Goal: Information Seeking & Learning: Understand process/instructions

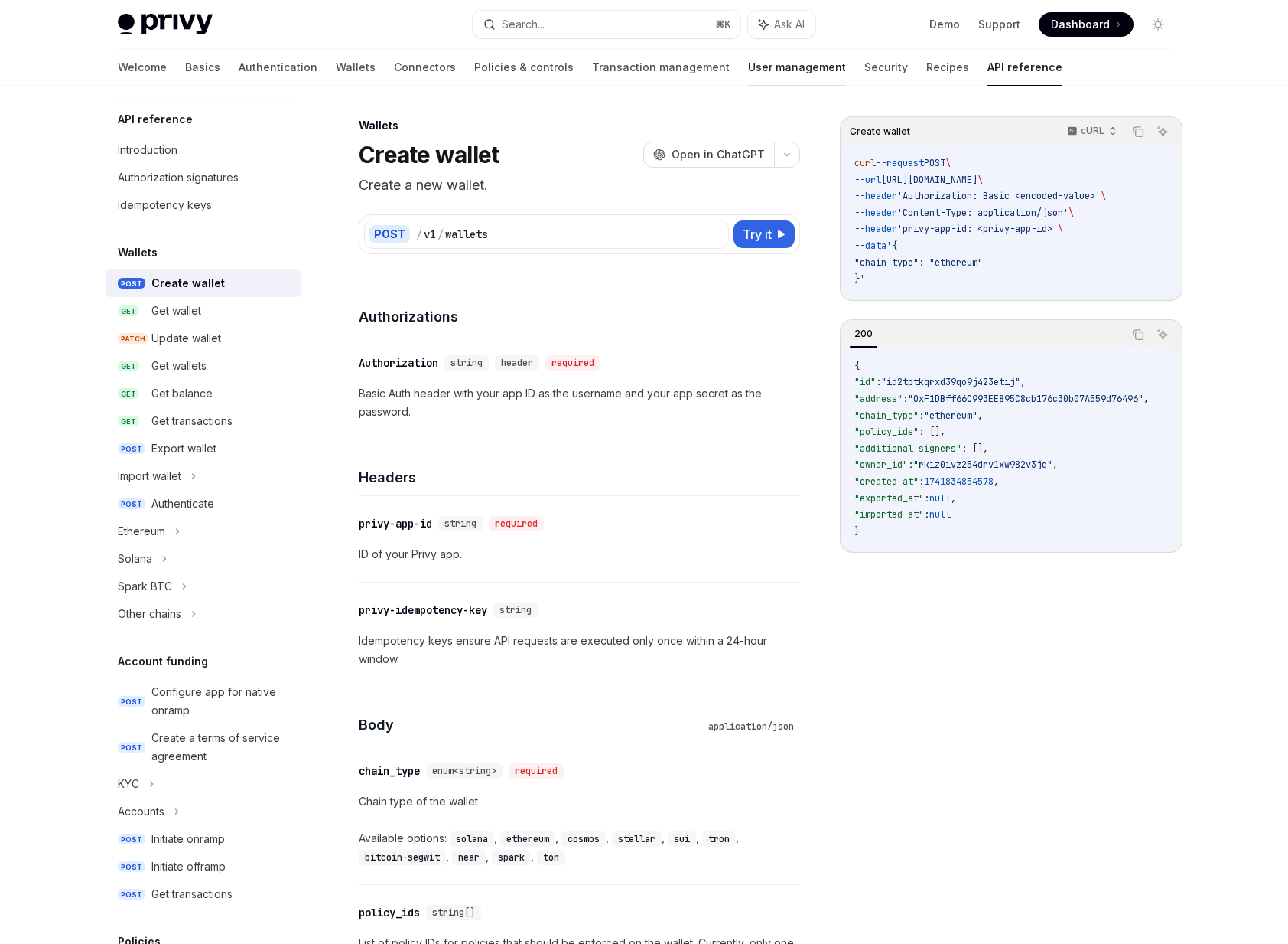
click at [748, 65] on link "User management" at bounding box center [797, 67] width 98 height 36
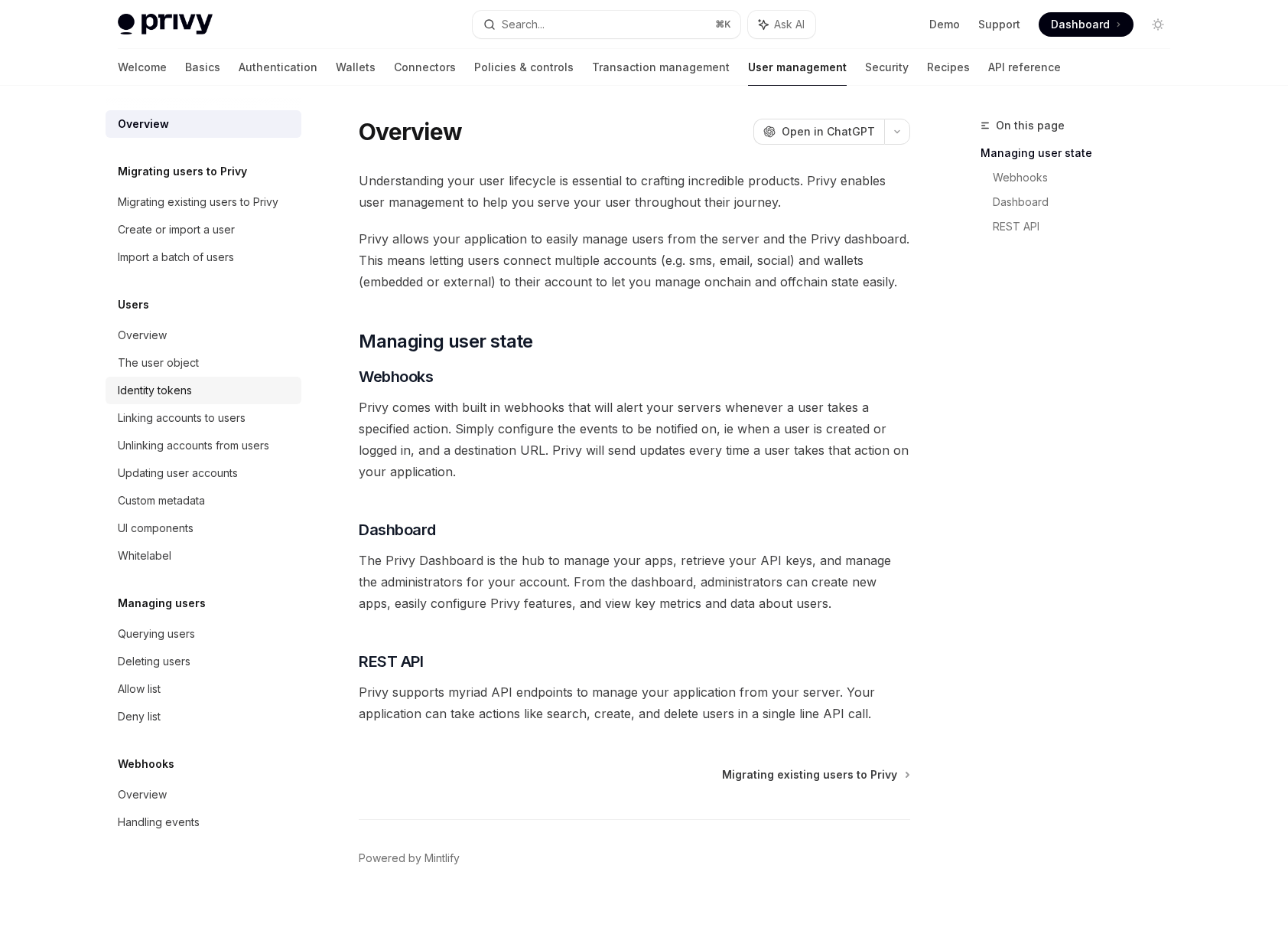
click at [167, 386] on div "Identity tokens" at bounding box center [155, 390] width 74 height 19
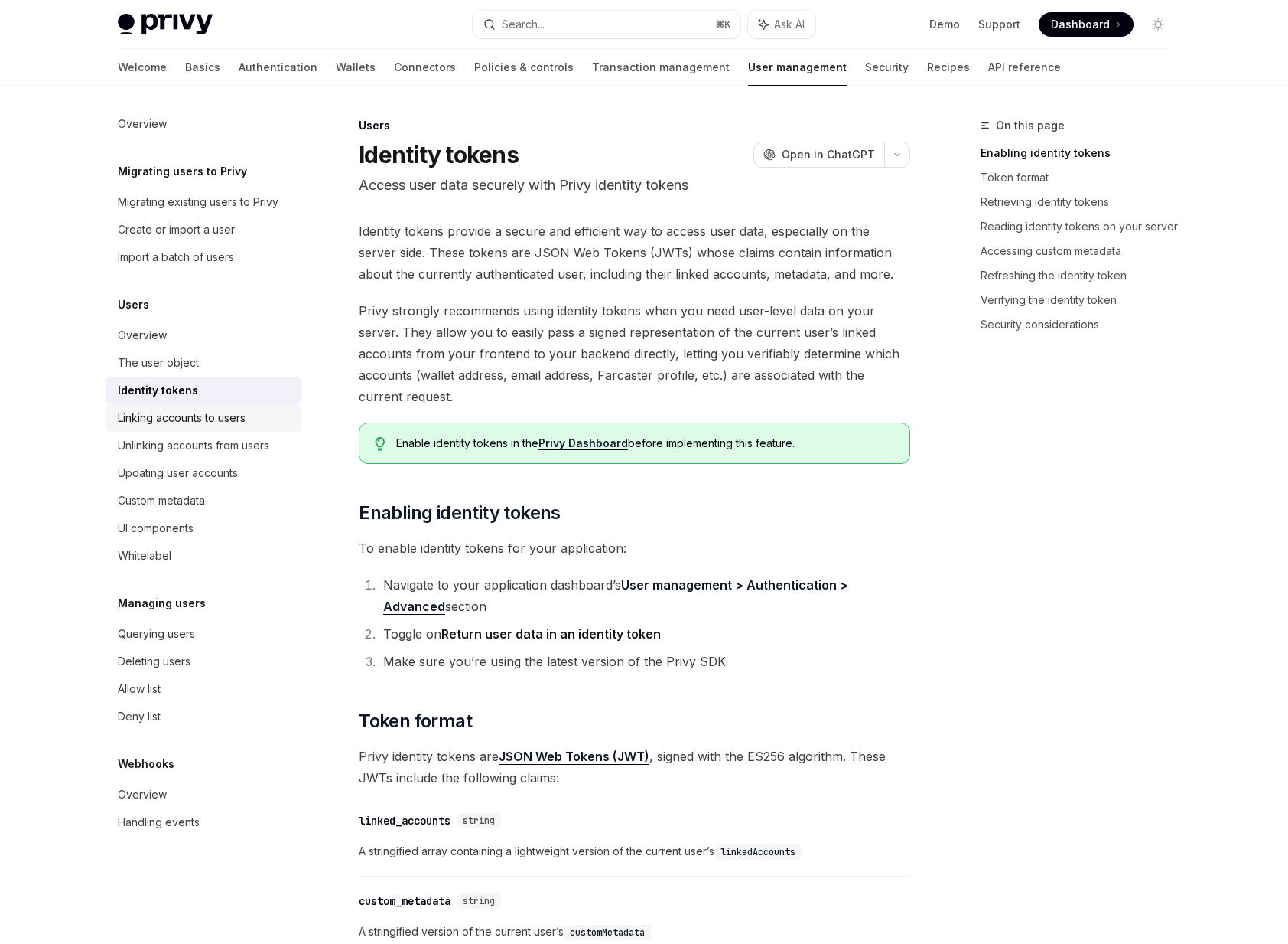
click at [161, 413] on div "Linking accounts to users" at bounding box center [181, 418] width 127 height 19
click at [161, 441] on div "Unlinking accounts from users" at bounding box center [194, 446] width 152 height 19
click at [167, 438] on div "Unlinking accounts from users" at bounding box center [194, 446] width 152 height 19
click at [161, 445] on div "Unlinking accounts from users" at bounding box center [194, 446] width 152 height 19
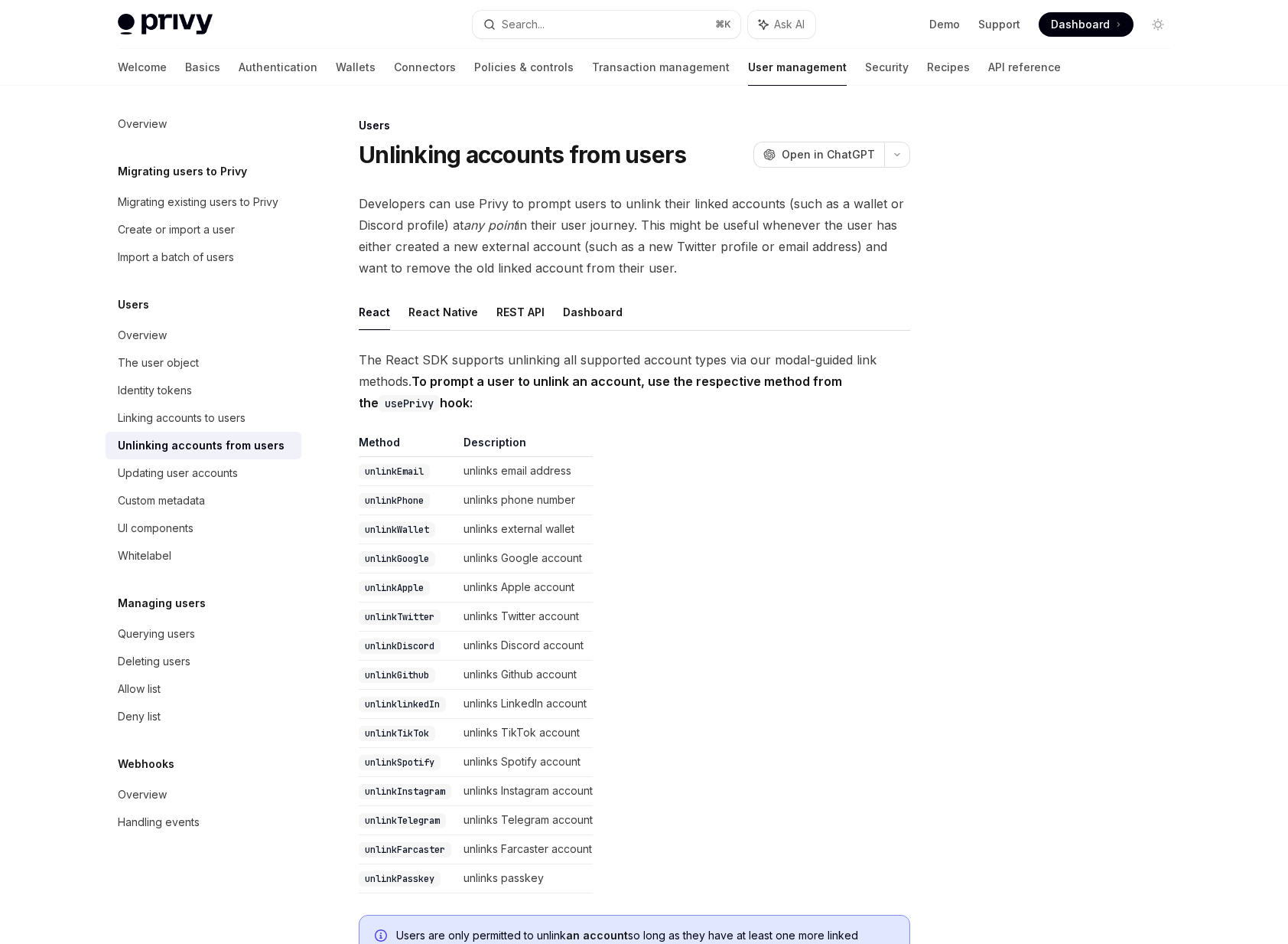
click at [162, 448] on div "Unlinking accounts from users" at bounding box center [201, 446] width 167 height 19
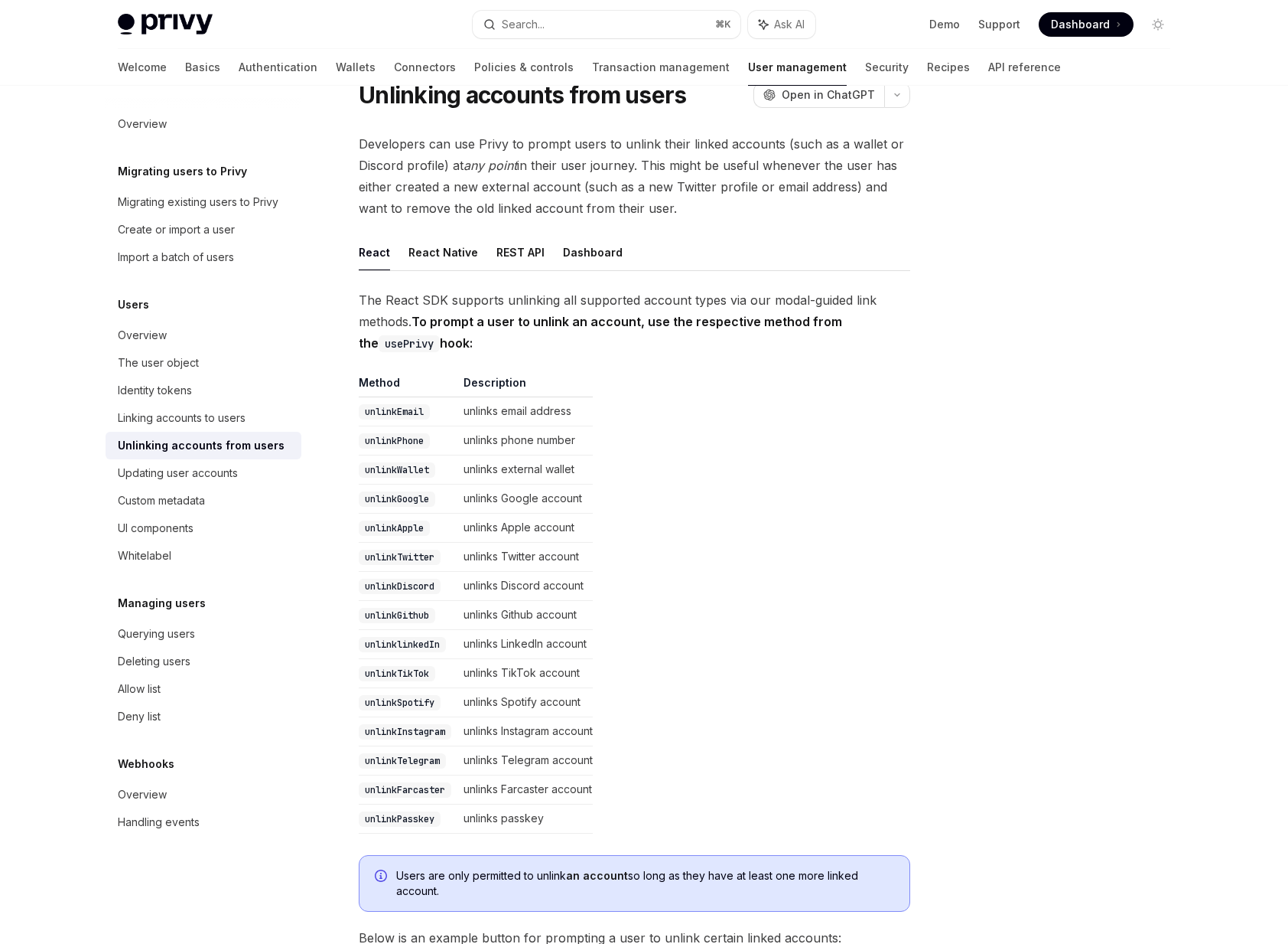
scroll to position [61, 0]
click at [522, 252] on button "REST API" at bounding box center [521, 251] width 48 height 36
type textarea "*"
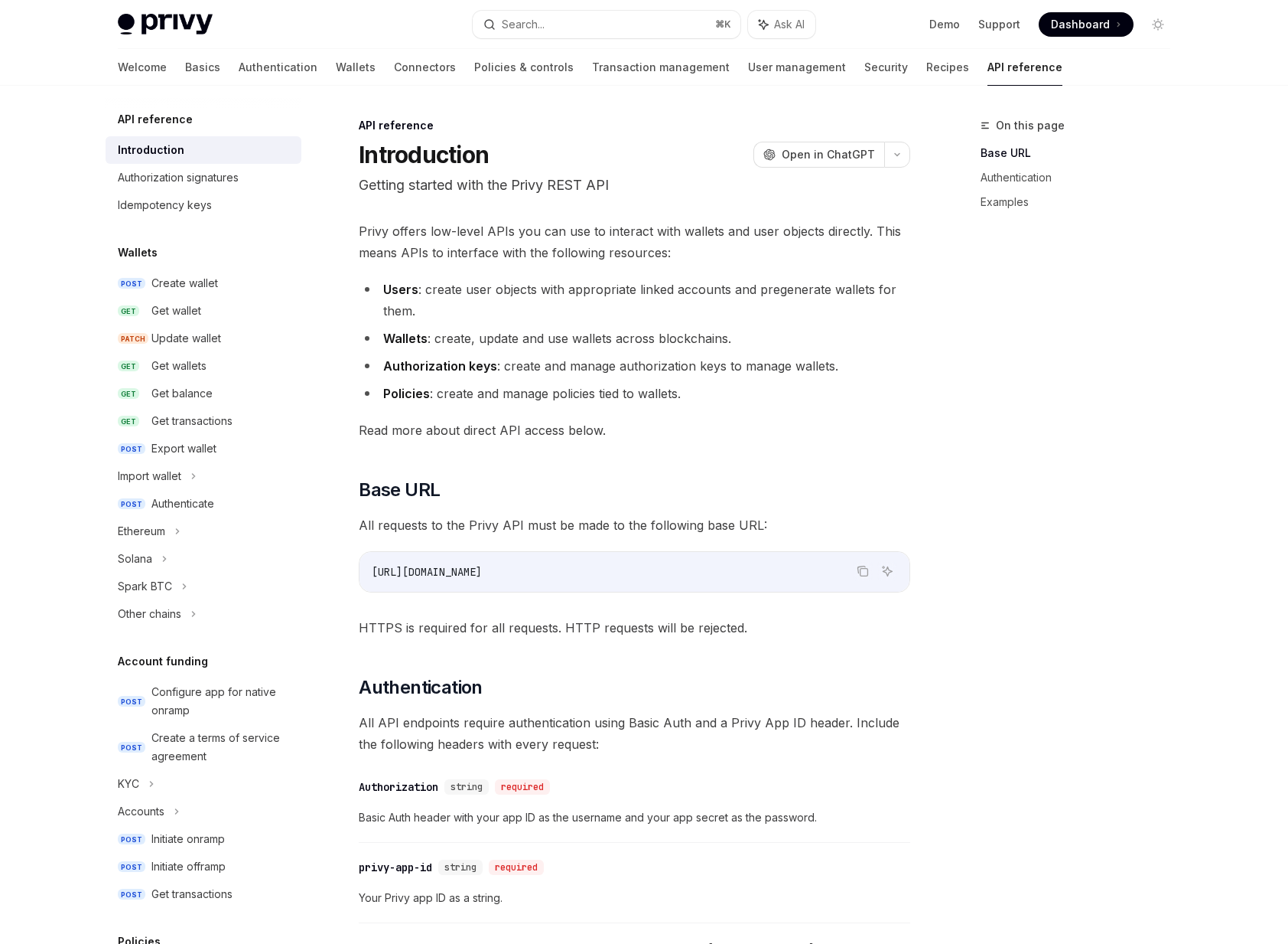
click at [987, 64] on link "API reference" at bounding box center [1025, 67] width 75 height 36
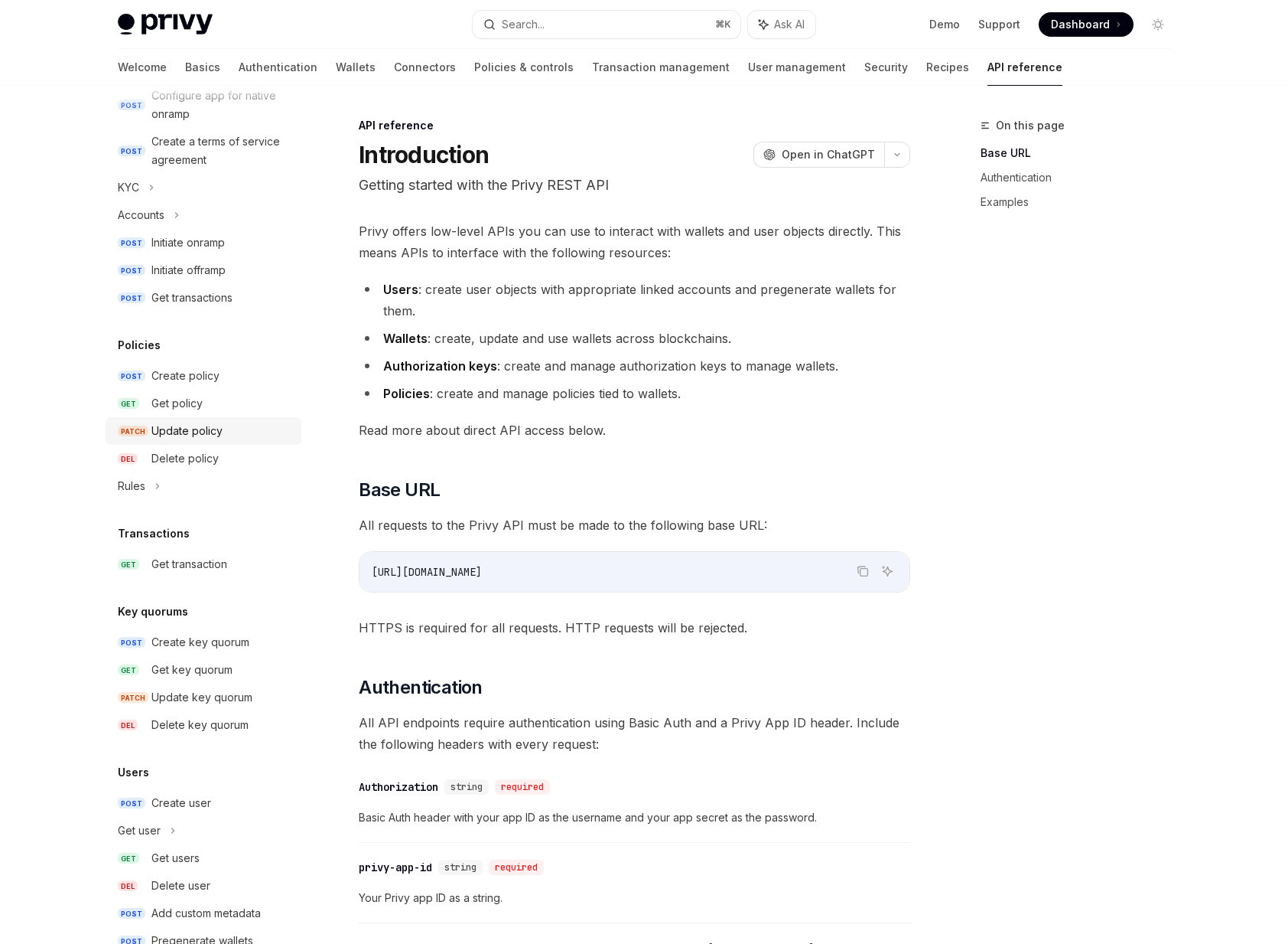
scroll to position [638, 0]
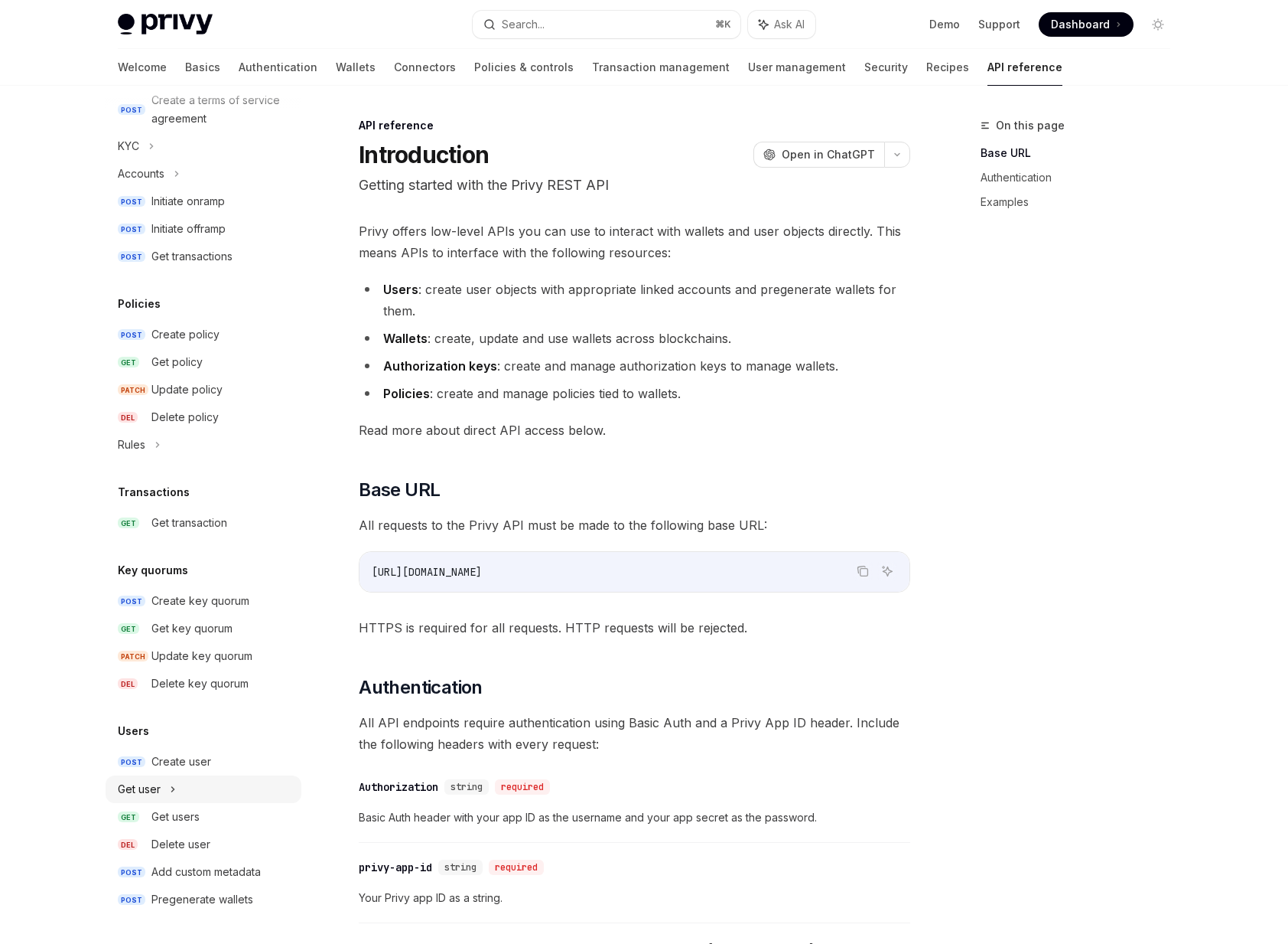
click at [162, 783] on div "Get user" at bounding box center [203, 789] width 195 height 28
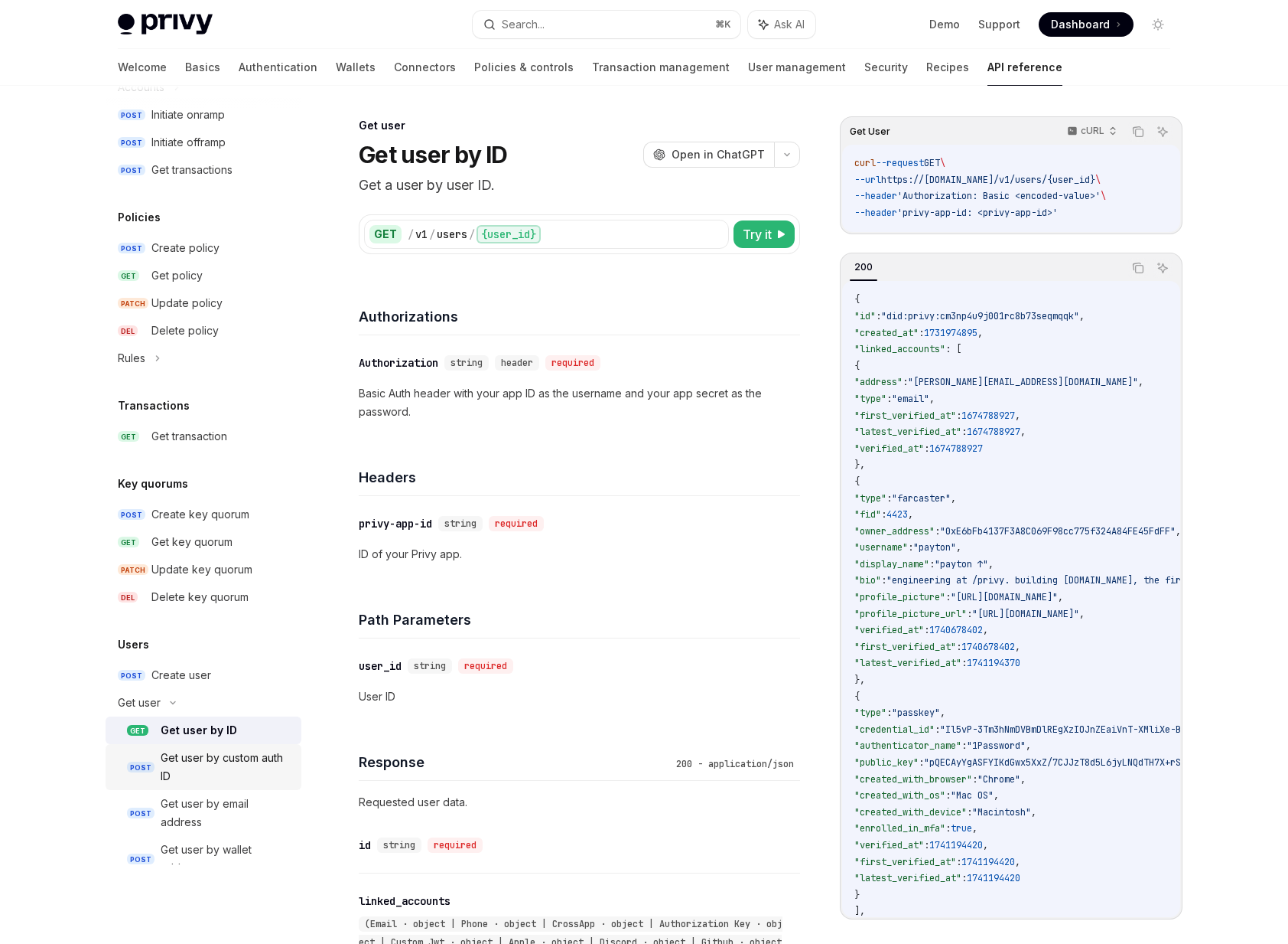
scroll to position [747, 0]
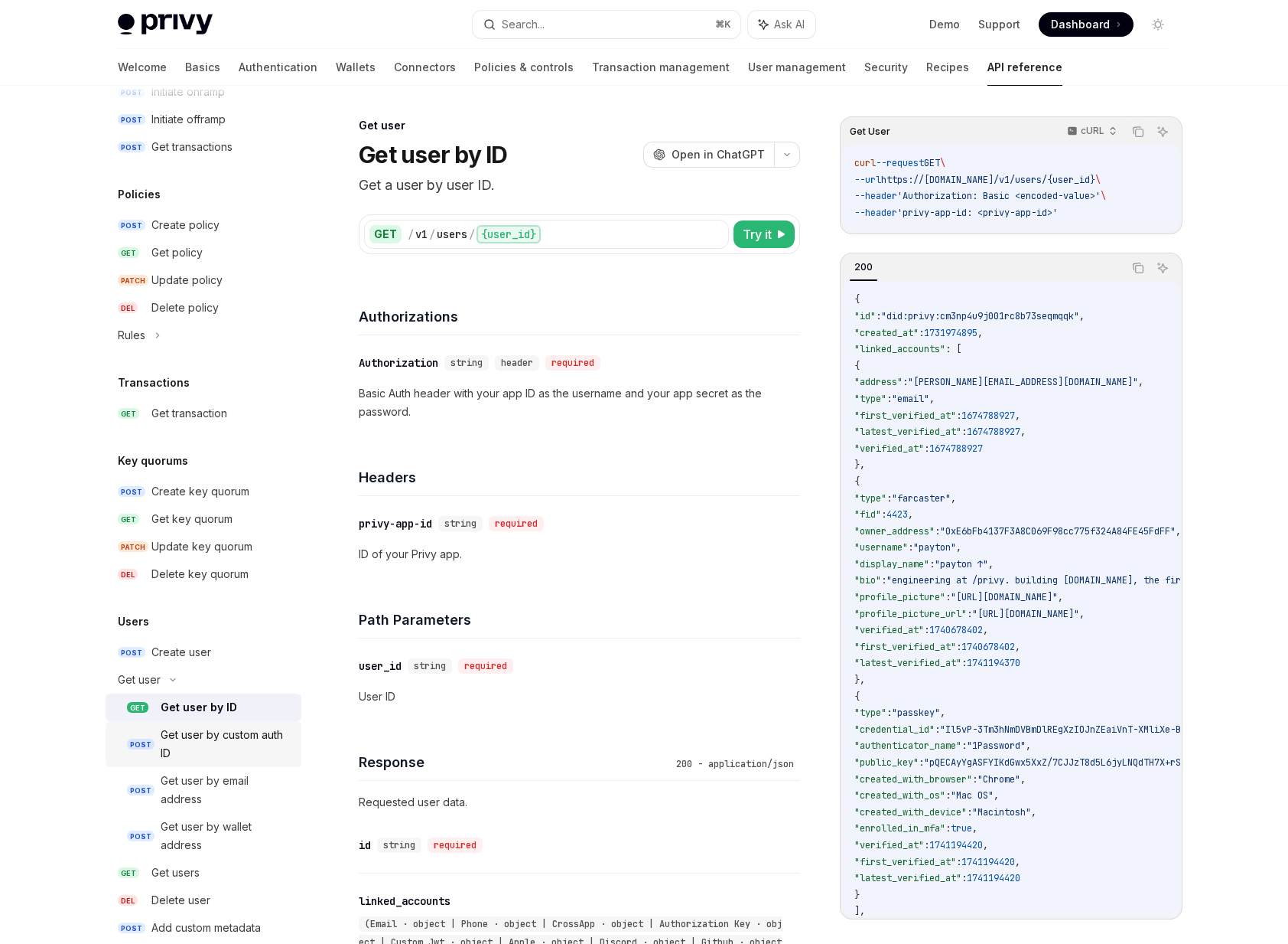
click at [207, 759] on div "Get user by custom auth ID" at bounding box center [226, 743] width 131 height 36
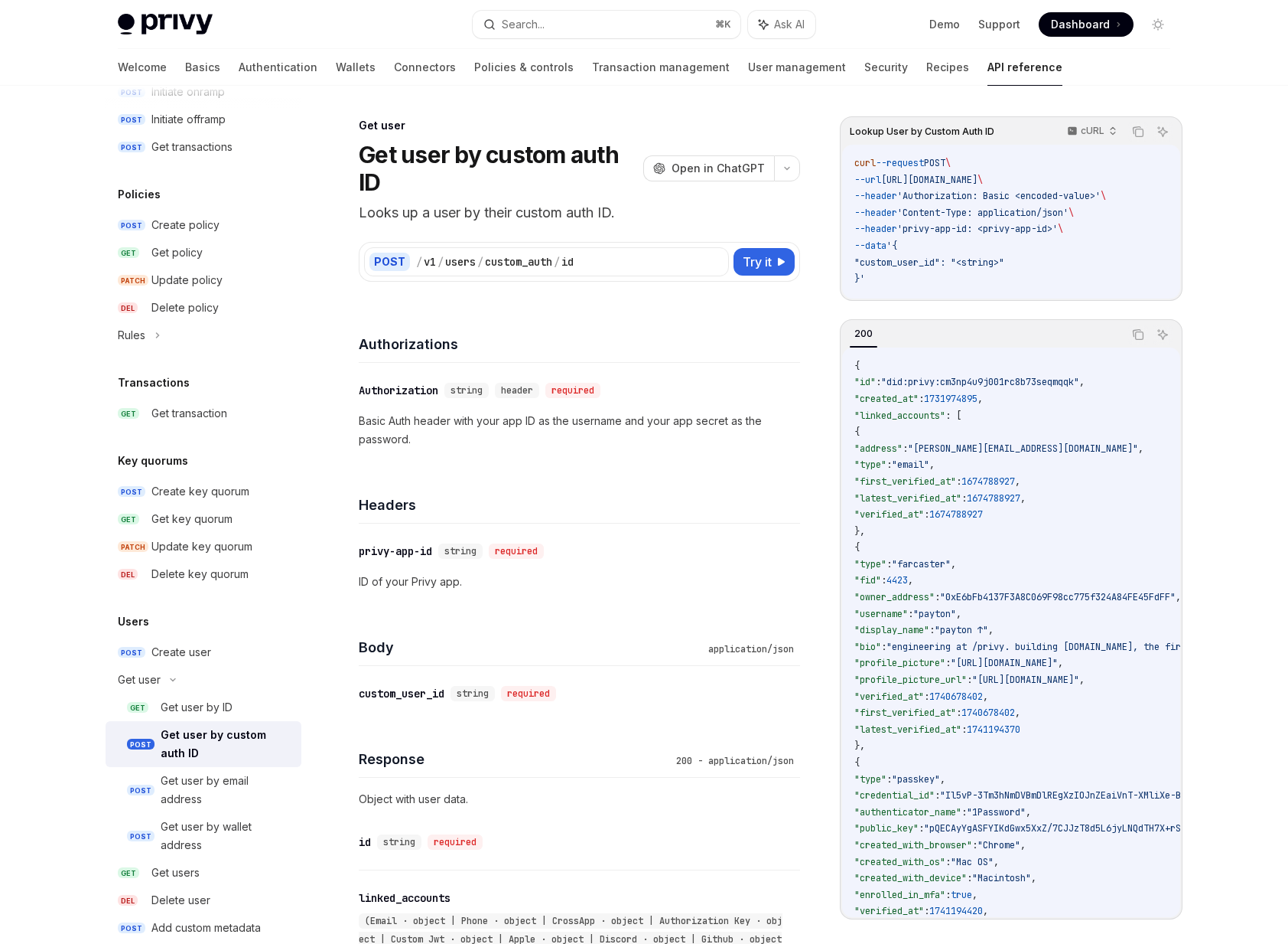
scroll to position [784, 0]
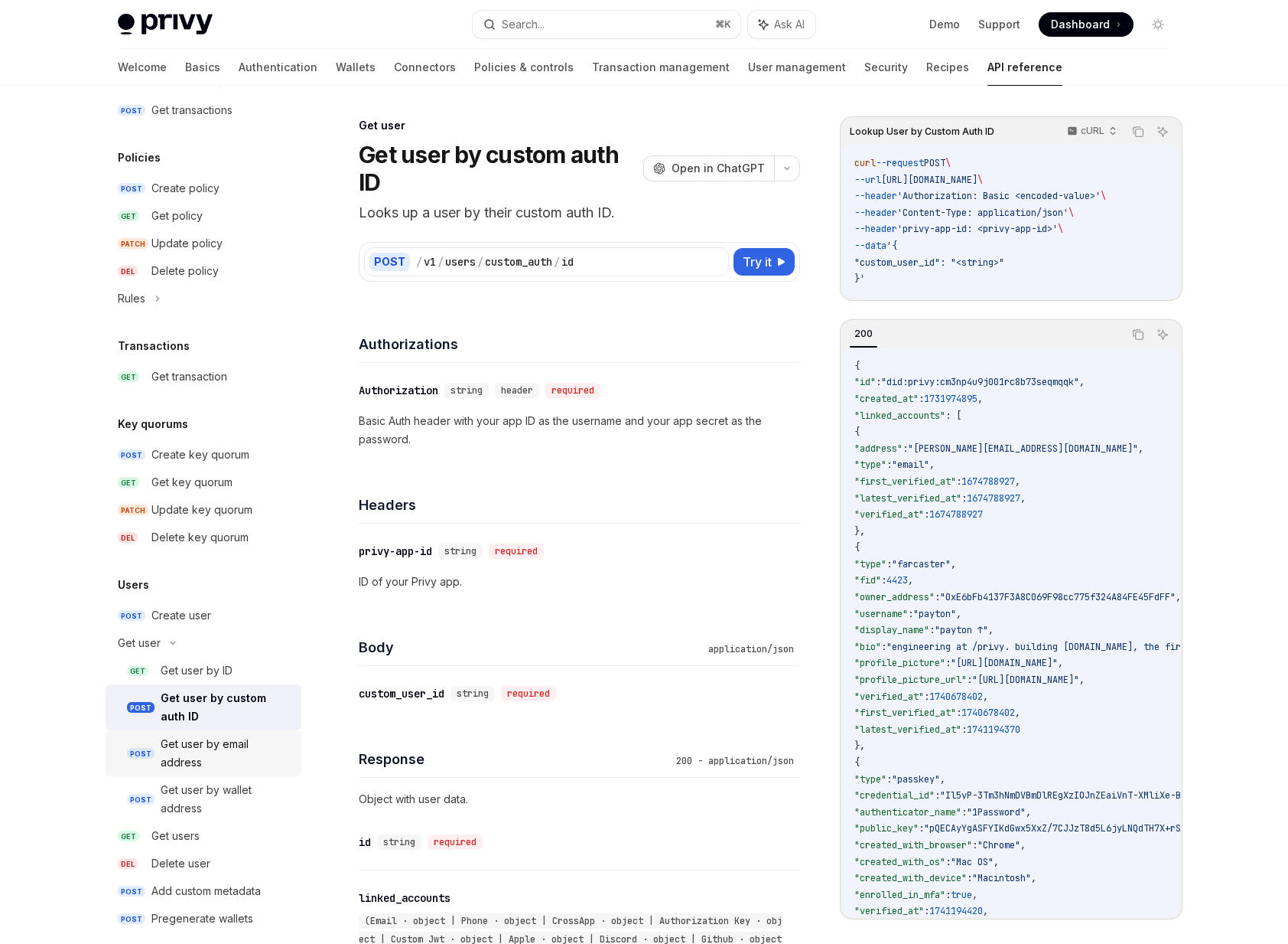
click at [208, 756] on div "Get user by email address" at bounding box center [226, 752] width 131 height 36
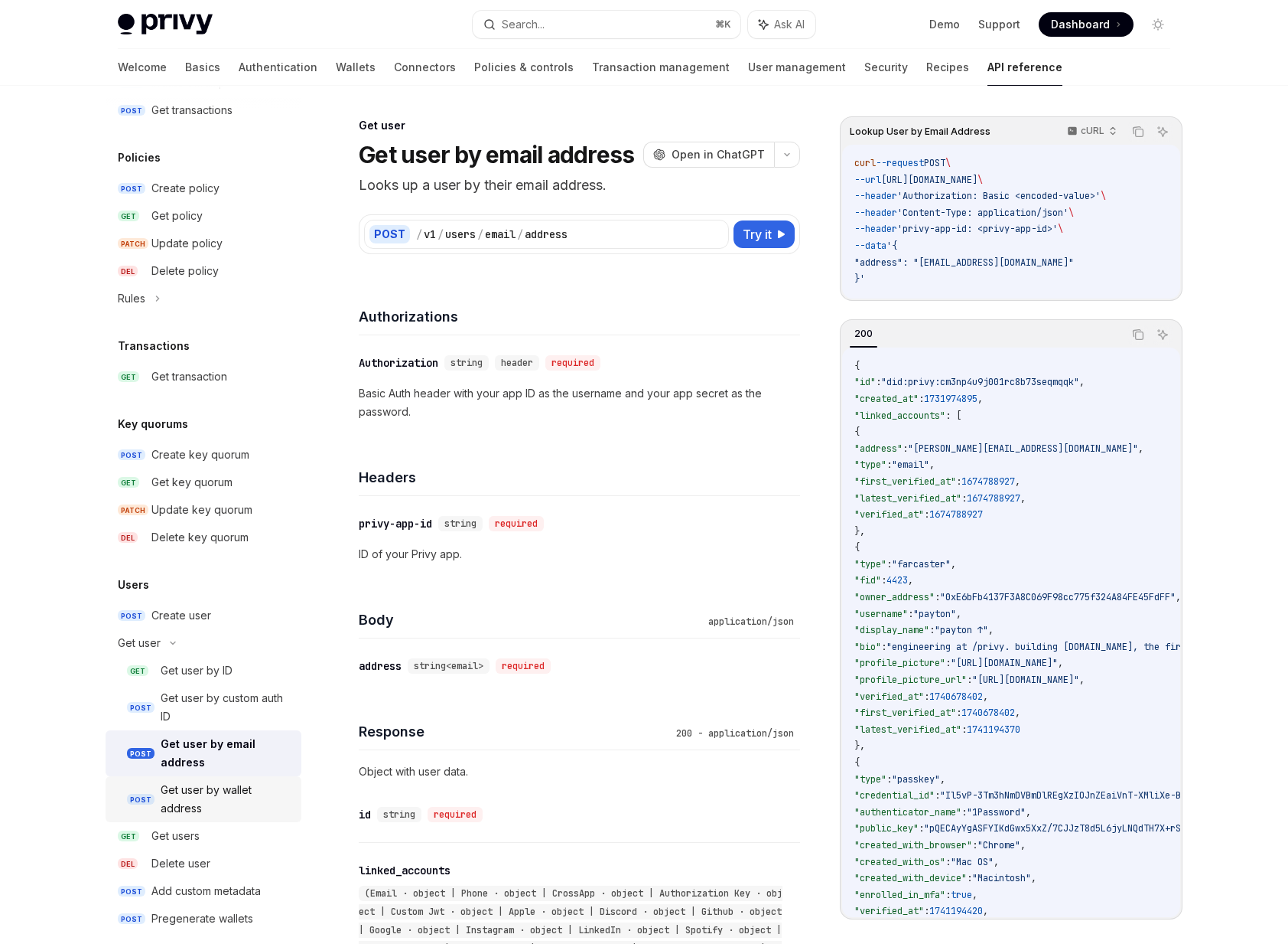
click at [207, 793] on div "Get user by wallet address" at bounding box center [226, 798] width 131 height 36
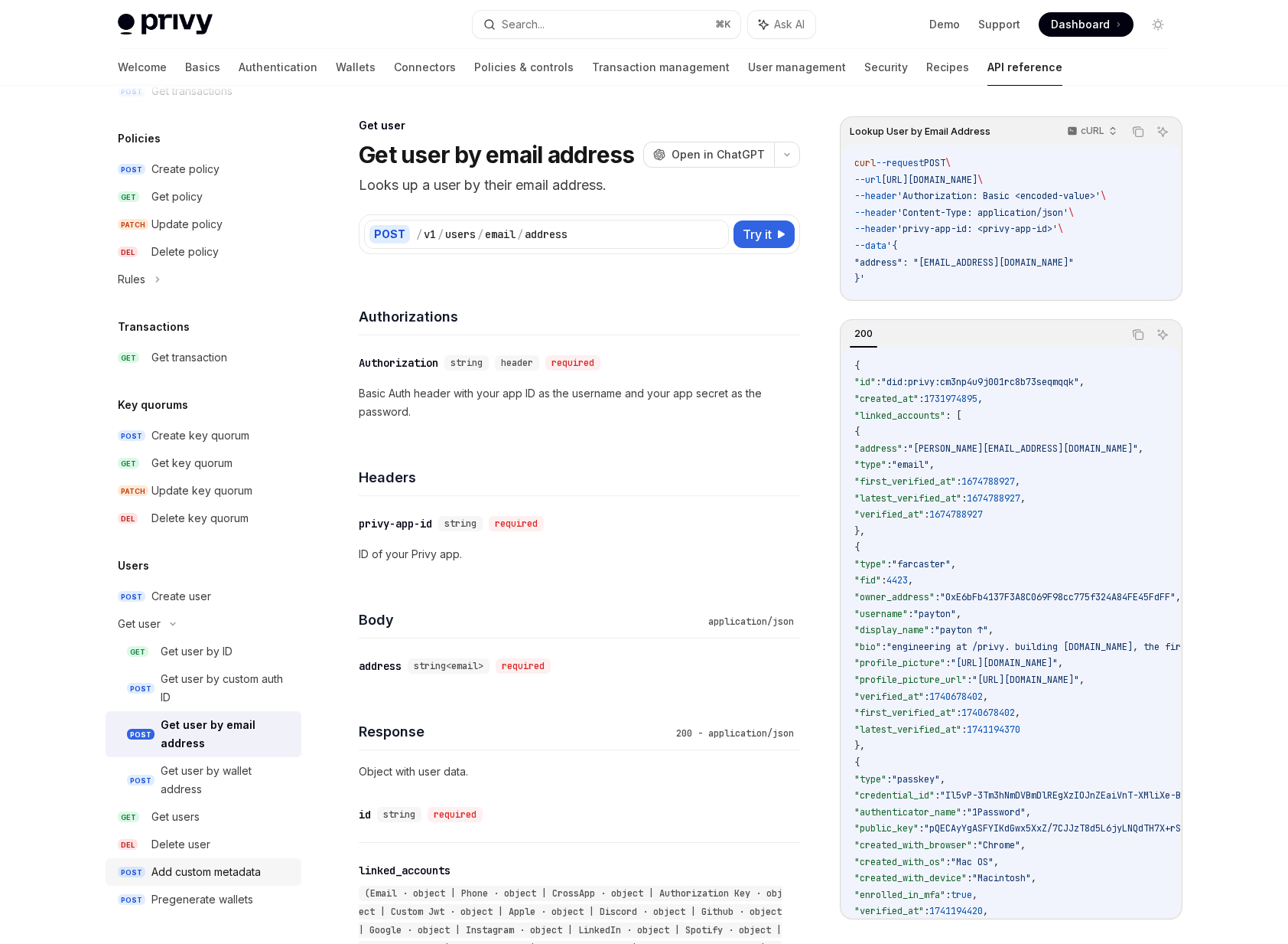
type textarea "*"
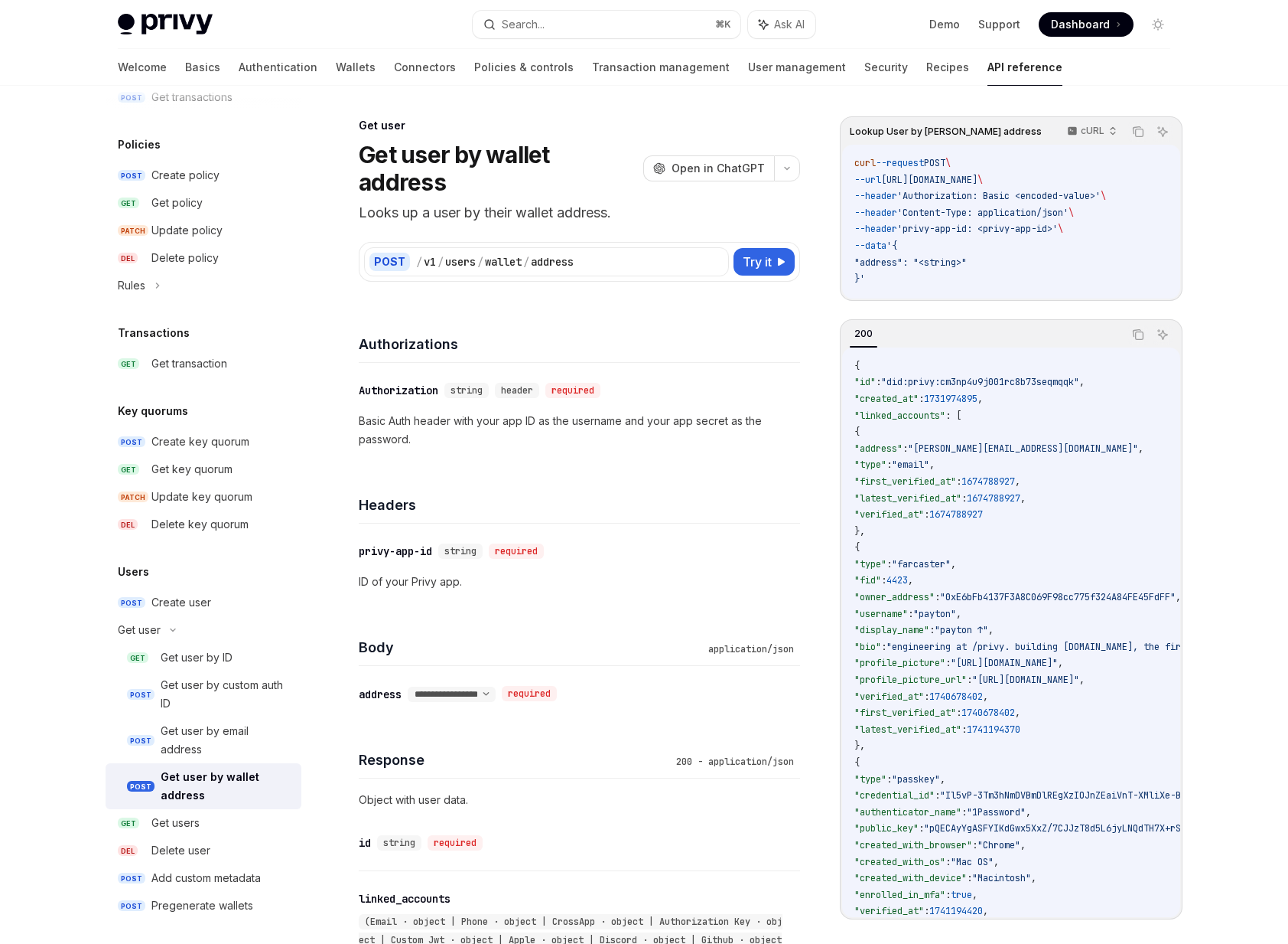
scroll to position [802, 0]
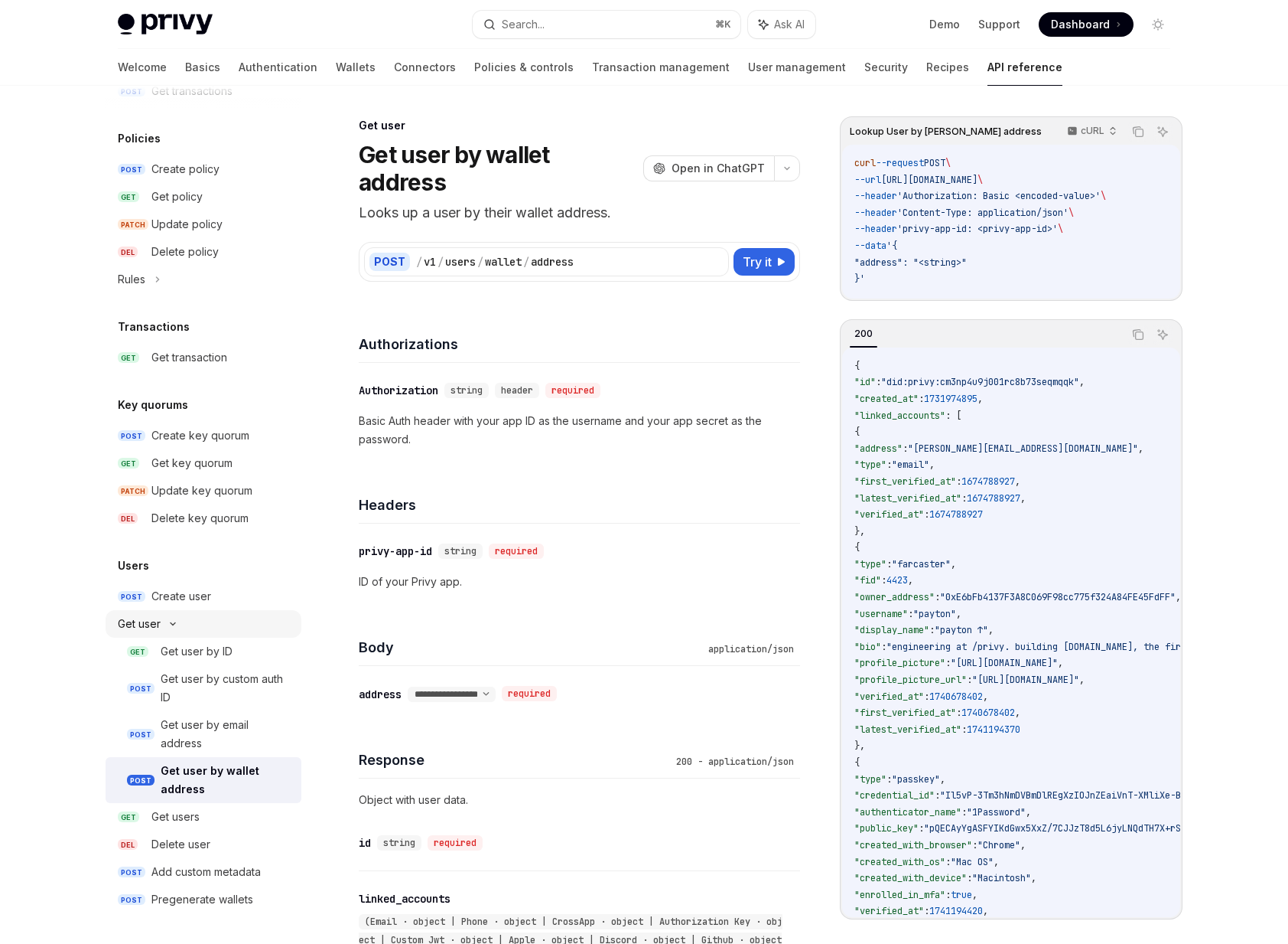
click at [168, 626] on icon at bounding box center [173, 624] width 19 height 7
